Goal: Information Seeking & Learning: Understand process/instructions

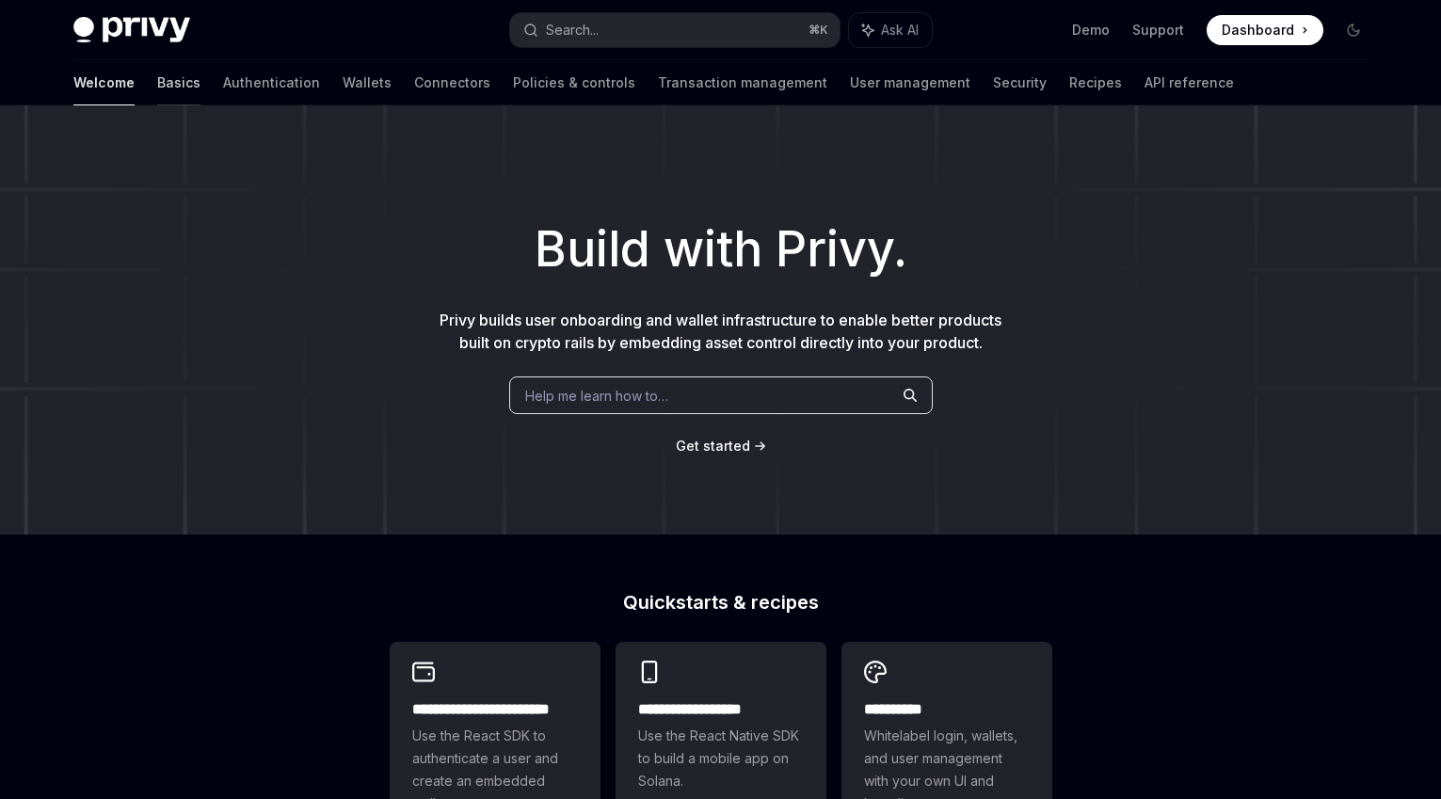
click at [157, 83] on link "Basics" at bounding box center [178, 82] width 43 height 45
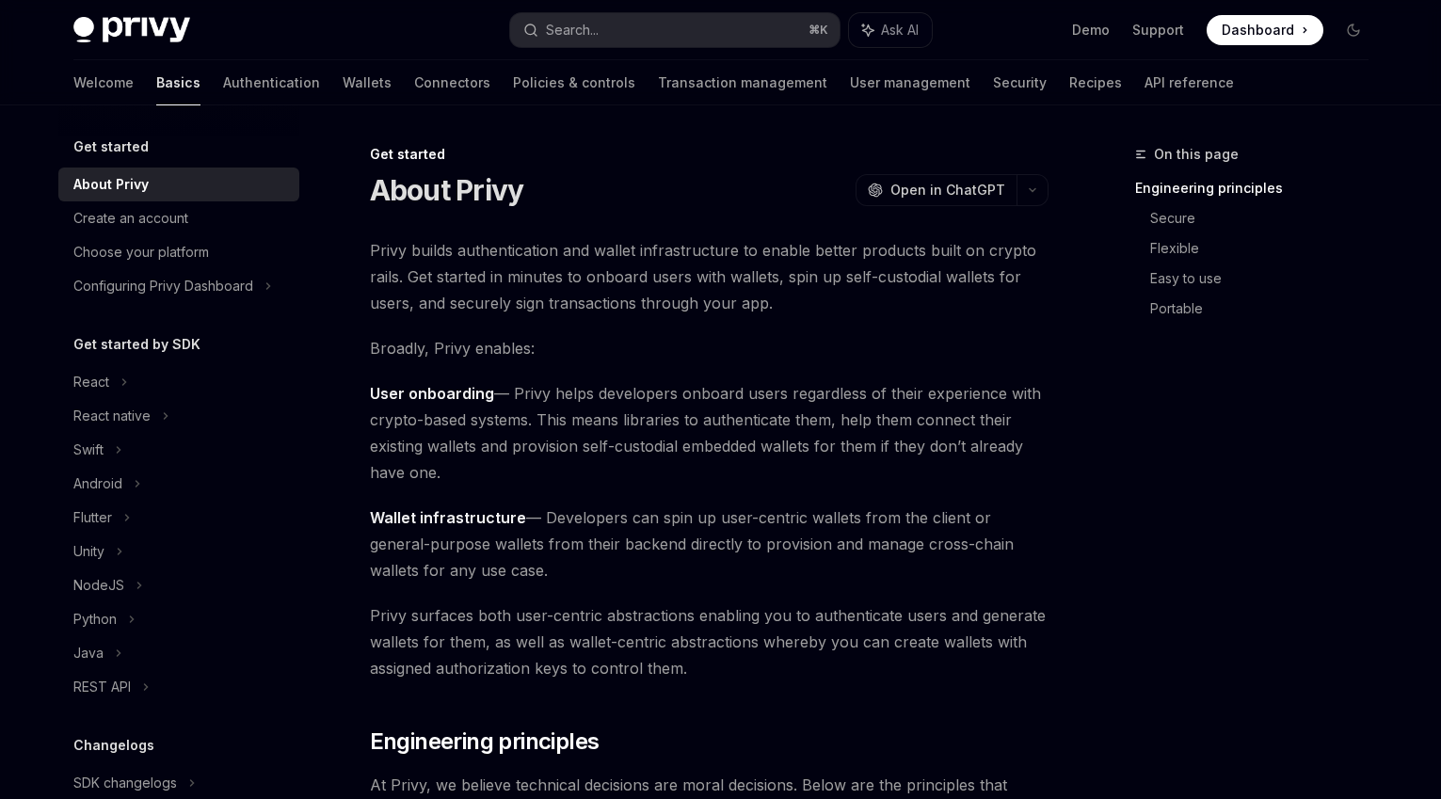
scroll to position [229, 0]
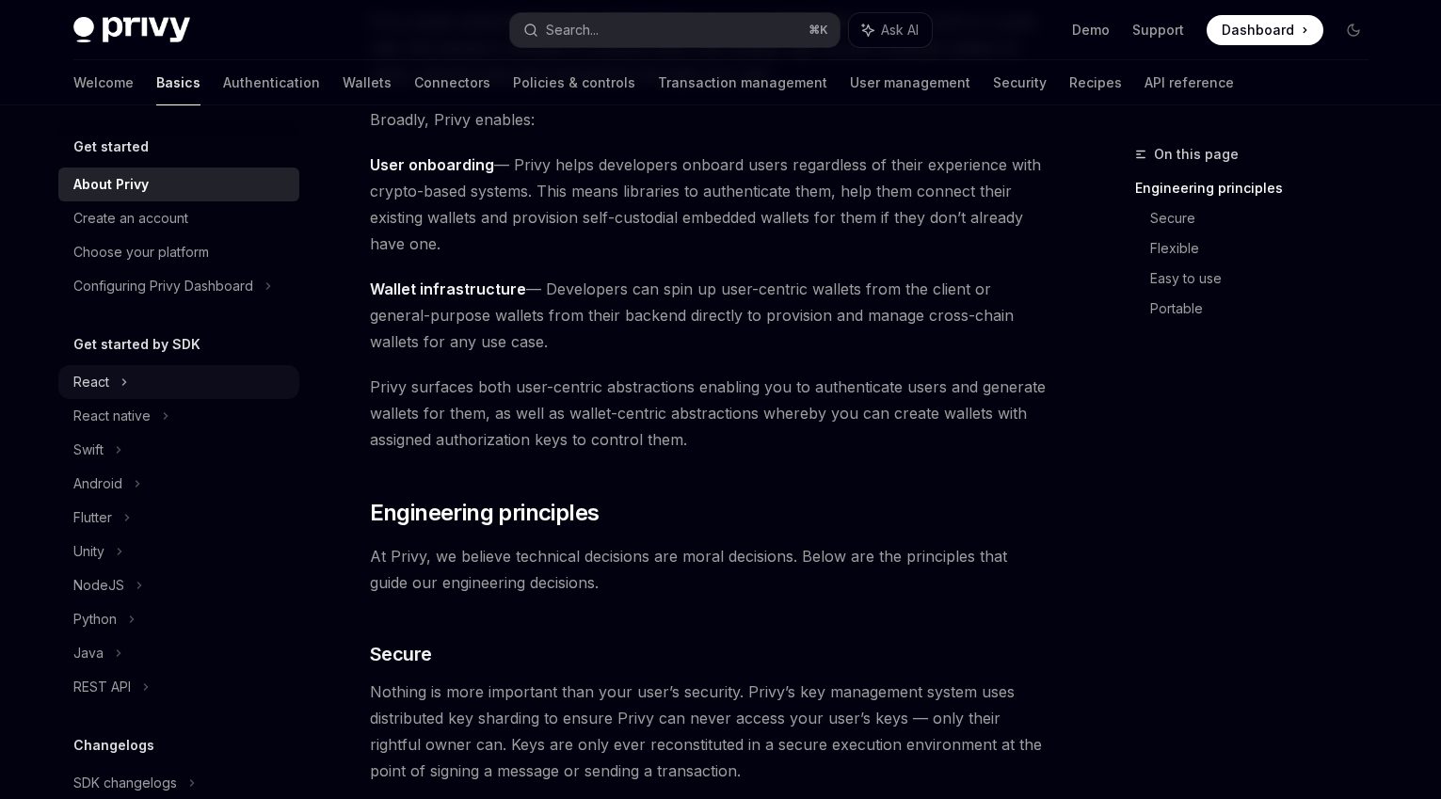
click at [108, 387] on div "React" at bounding box center [178, 382] width 241 height 34
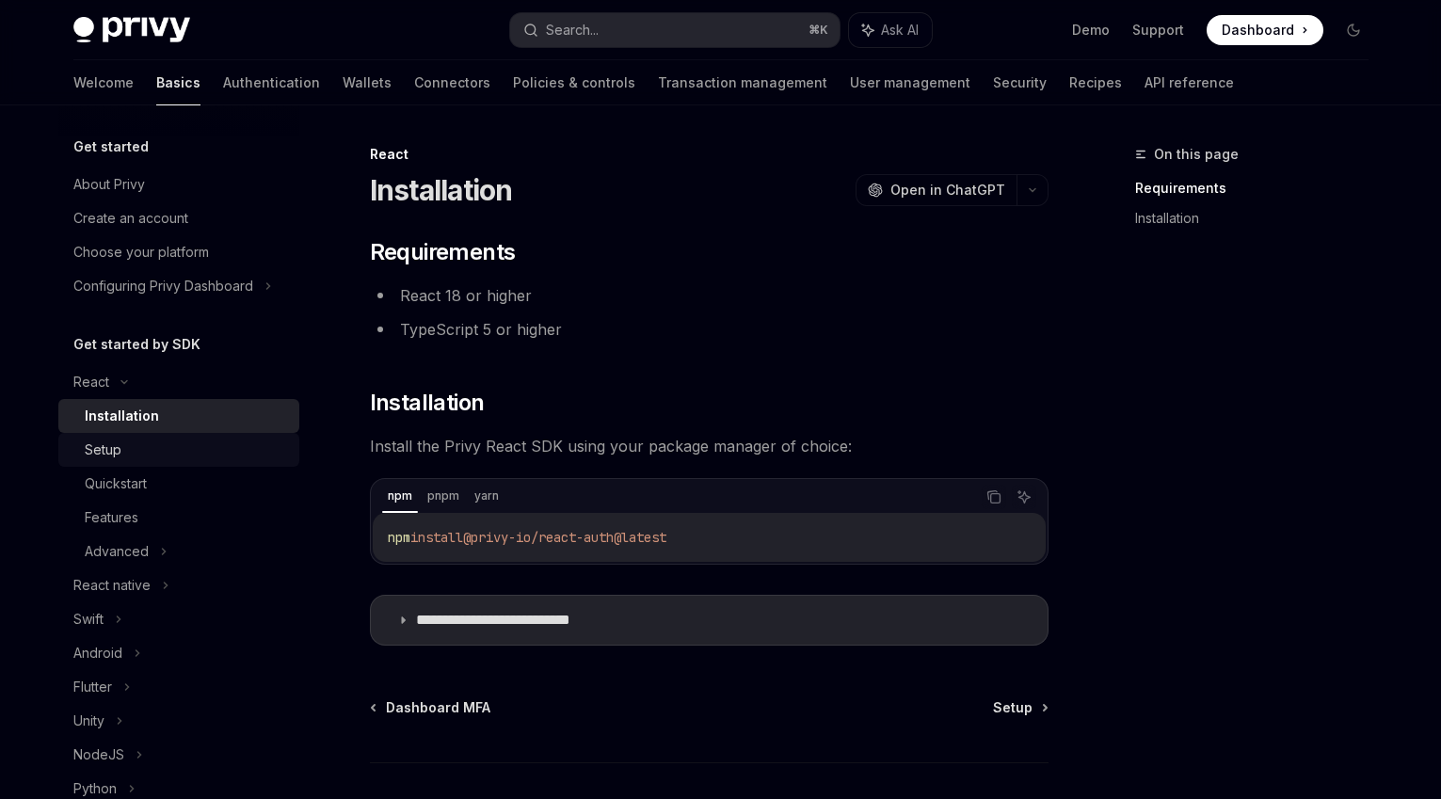
click at [147, 451] on div "Setup" at bounding box center [186, 450] width 203 height 23
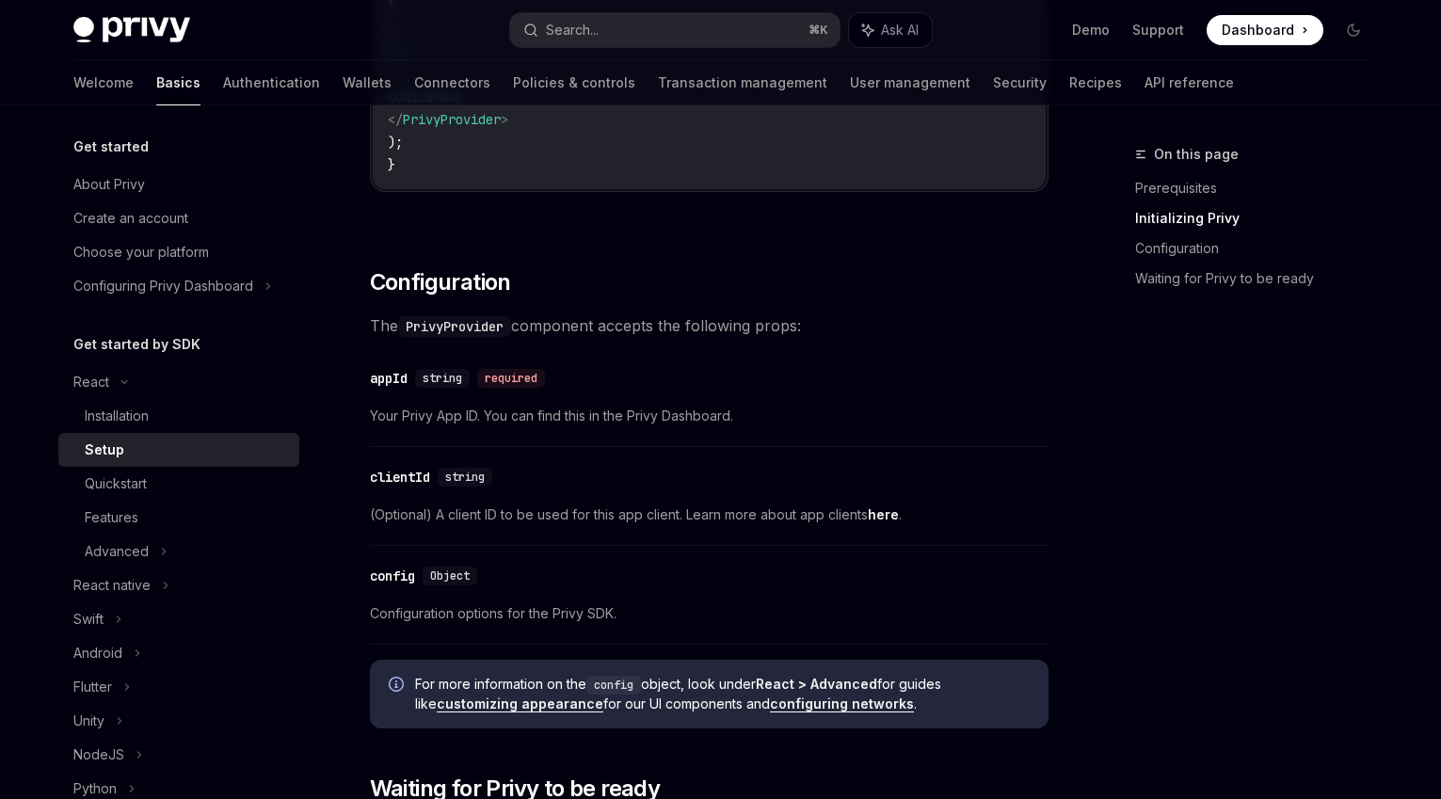
scroll to position [1138, 0]
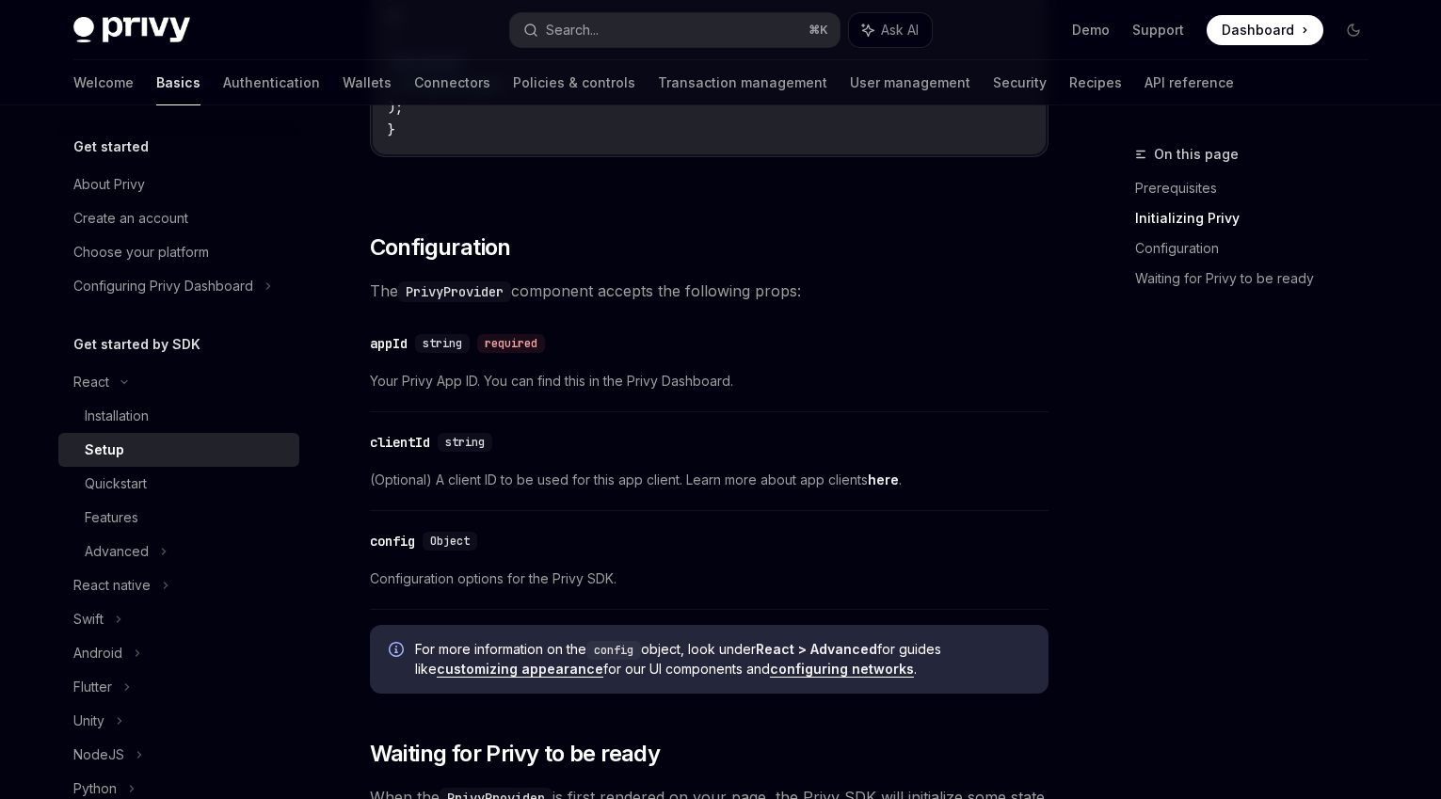
drag, startPoint x: 488, startPoint y: 406, endPoint x: 642, endPoint y: 401, distance: 154.4
click at [642, 401] on div "​ appId string required Your Privy App ID. You can find this in the Privy Dashb…" at bounding box center [709, 367] width 679 height 89
drag, startPoint x: 589, startPoint y: 396, endPoint x: 778, endPoint y: 390, distance: 189.3
click at [784, 390] on div "​ appId string required Your Privy App ID. You can find this in the Privy Dashb…" at bounding box center [709, 365] width 679 height 89
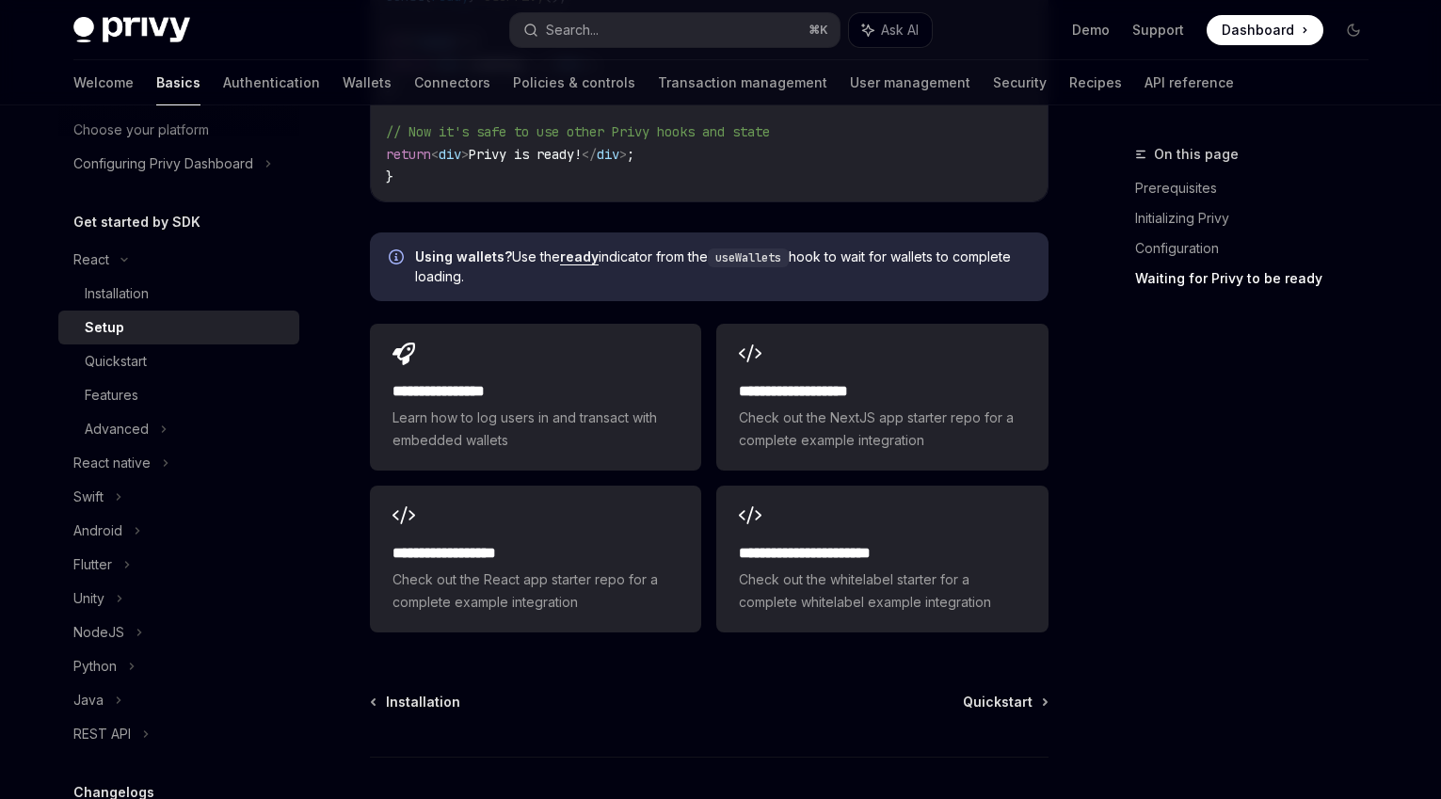
scroll to position [2367, 0]
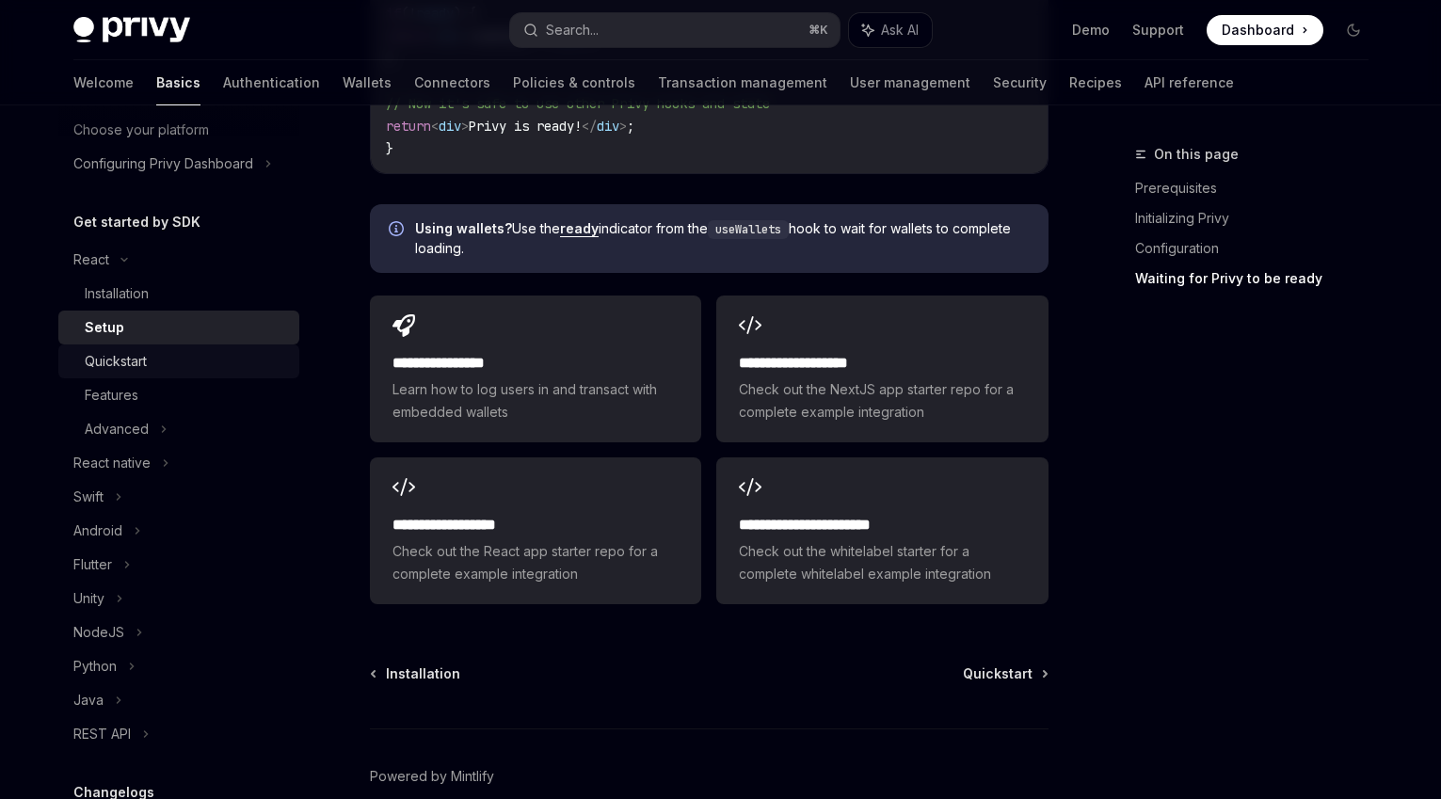
click at [133, 366] on div "Quickstart" at bounding box center [116, 361] width 62 height 23
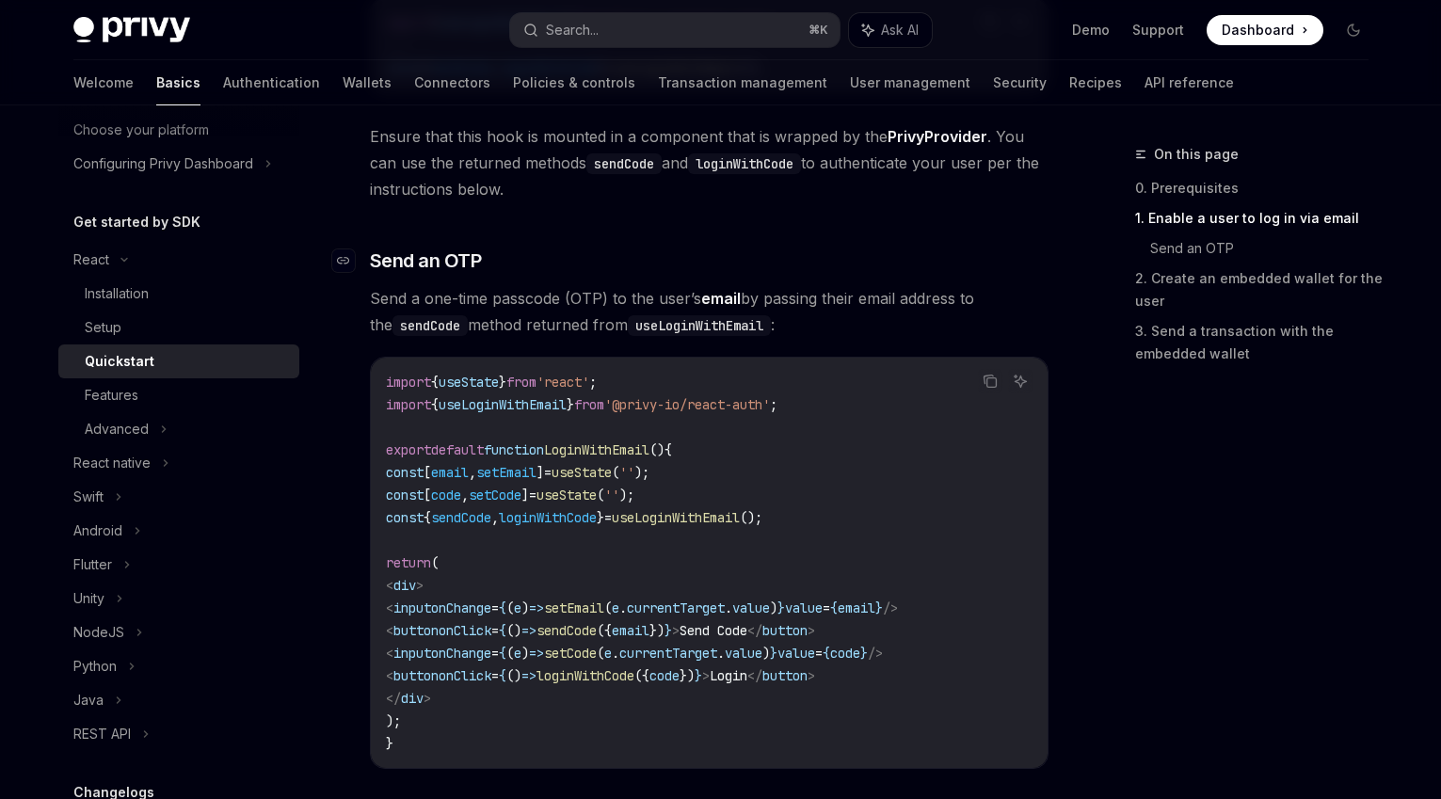
scroll to position [657, 0]
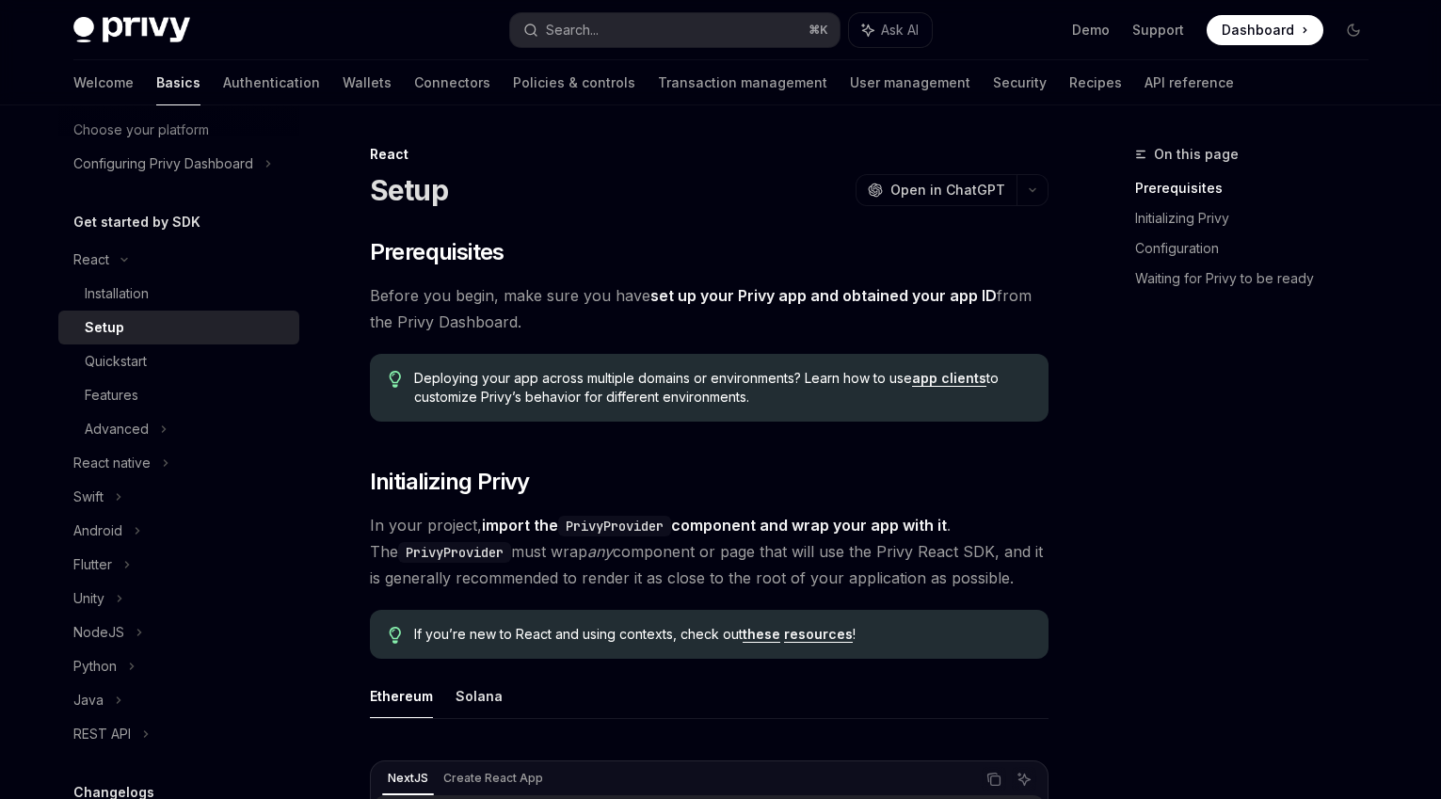
type textarea "*"
